Goal: Navigation & Orientation: Go to known website

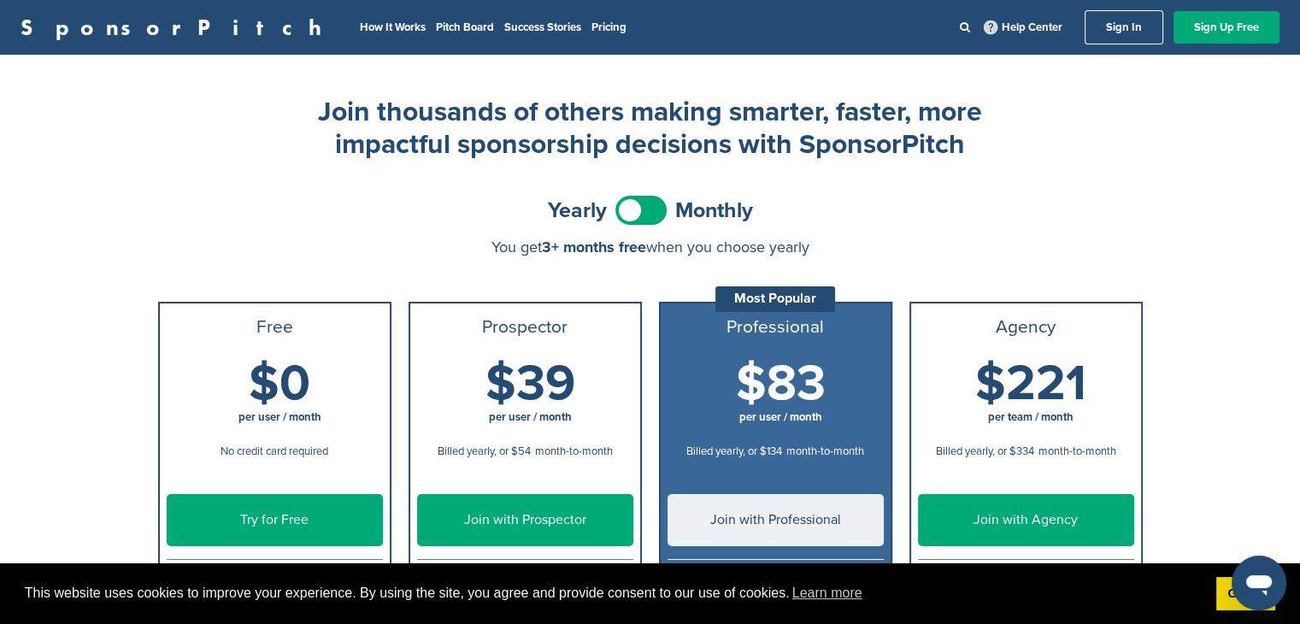
click at [1120, 28] on link "Sign In" at bounding box center [1124, 27] width 79 height 34
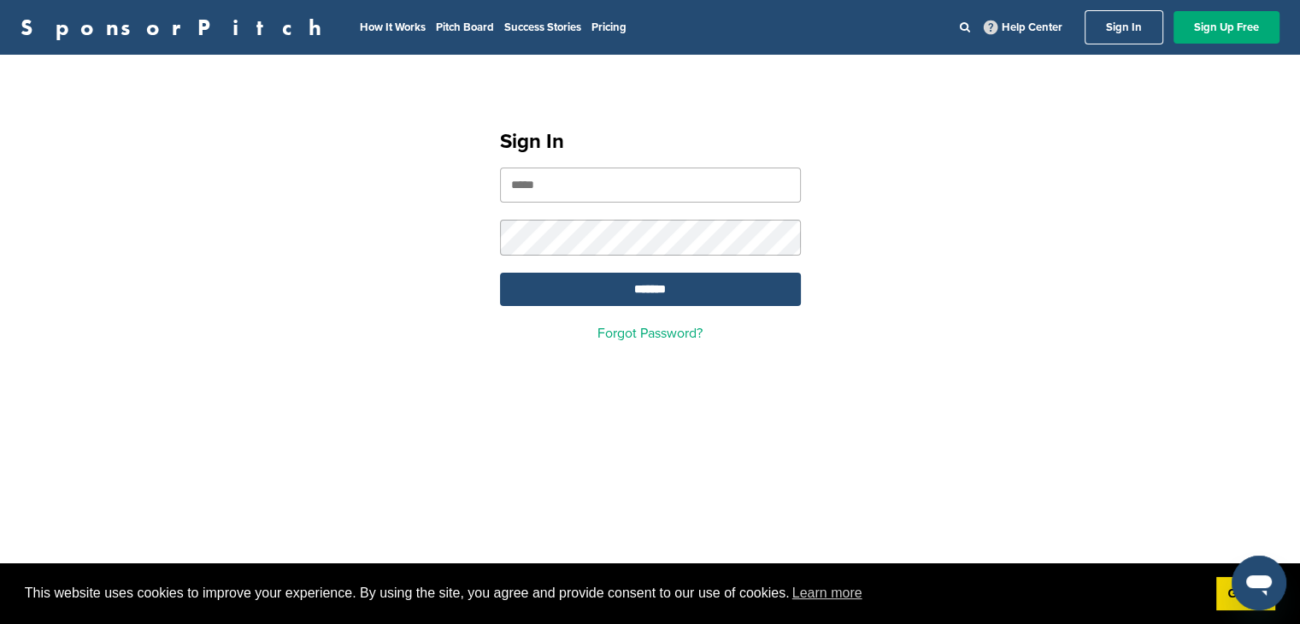
click at [538, 186] on input "email" at bounding box center [650, 185] width 301 height 35
type input "*"
click at [761, 124] on div "Sign In * ******* Forgot Password?" at bounding box center [651, 228] width 342 height 265
click at [542, 185] on input "*" at bounding box center [650, 185] width 301 height 35
click at [82, 25] on link "SponsorPitch" at bounding box center [177, 27] width 312 height 22
